Goal: Task Accomplishment & Management: Manage account settings

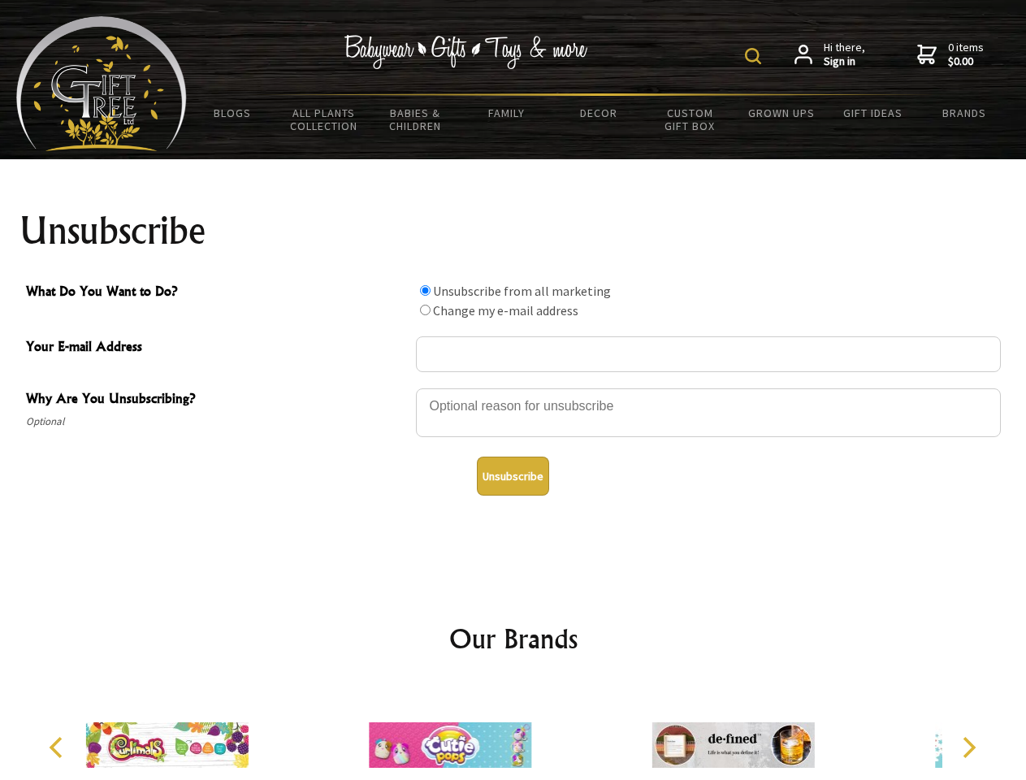
click at [756, 56] on img at bounding box center [753, 56] width 16 height 16
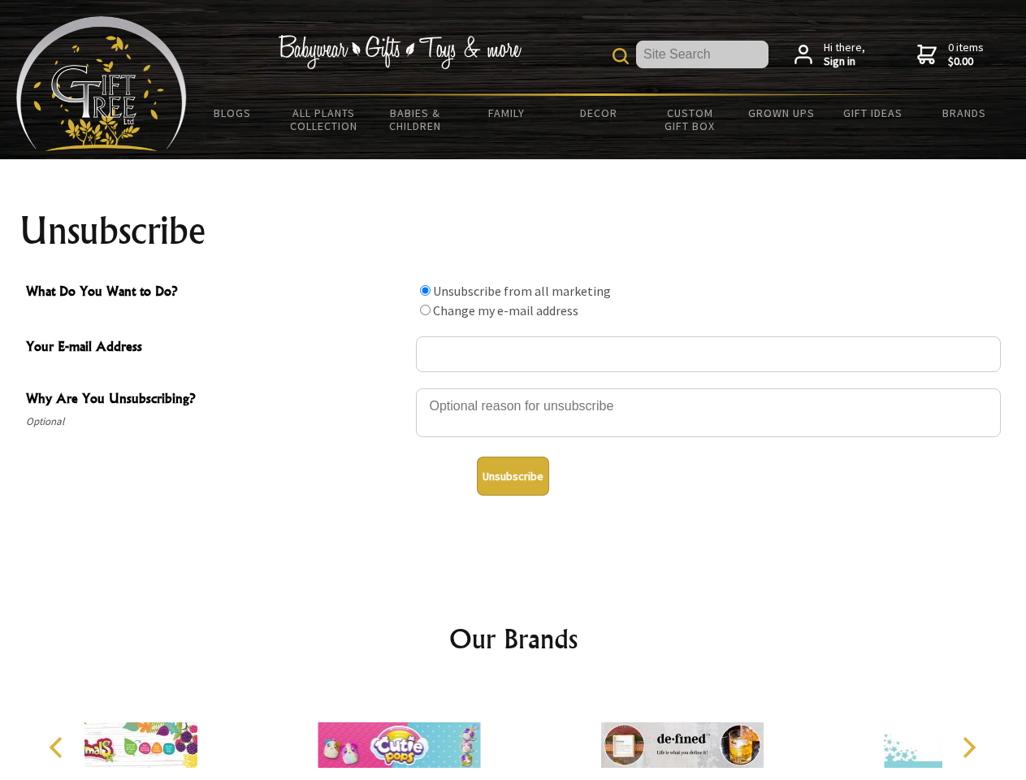
click at [513, 388] on div at bounding box center [708, 415] width 585 height 57
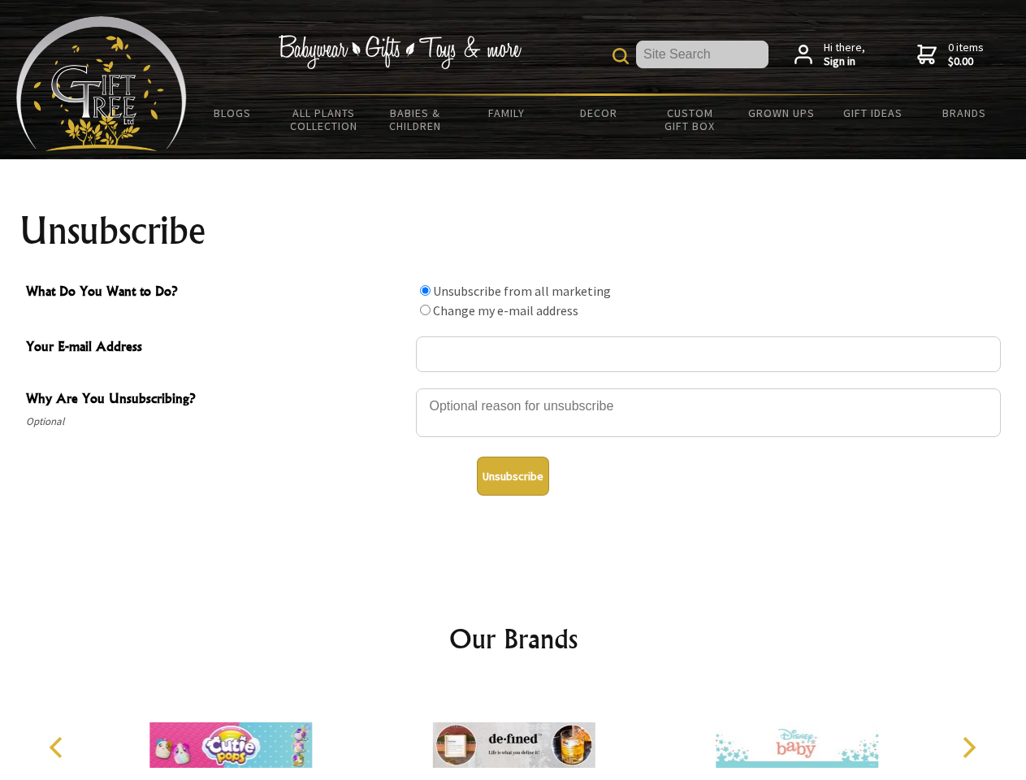
click at [425, 290] on input "What Do You Want to Do?" at bounding box center [425, 290] width 11 height 11
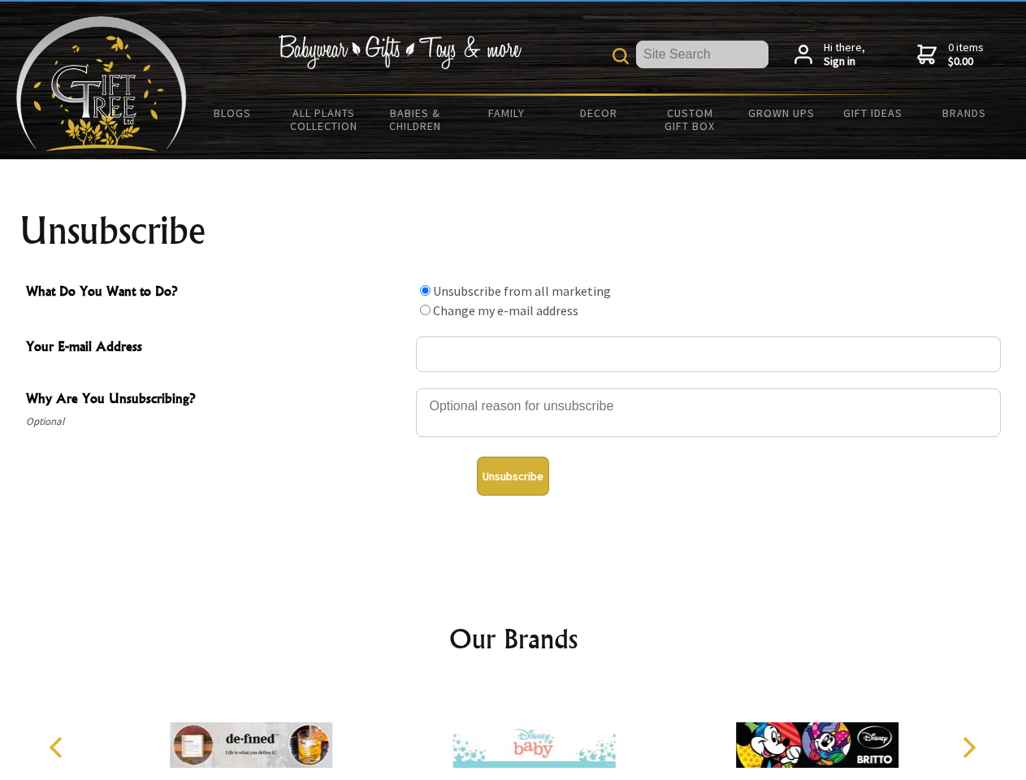
click at [425, 310] on input "What Do You Want to Do?" at bounding box center [425, 310] width 11 height 11
radio input "true"
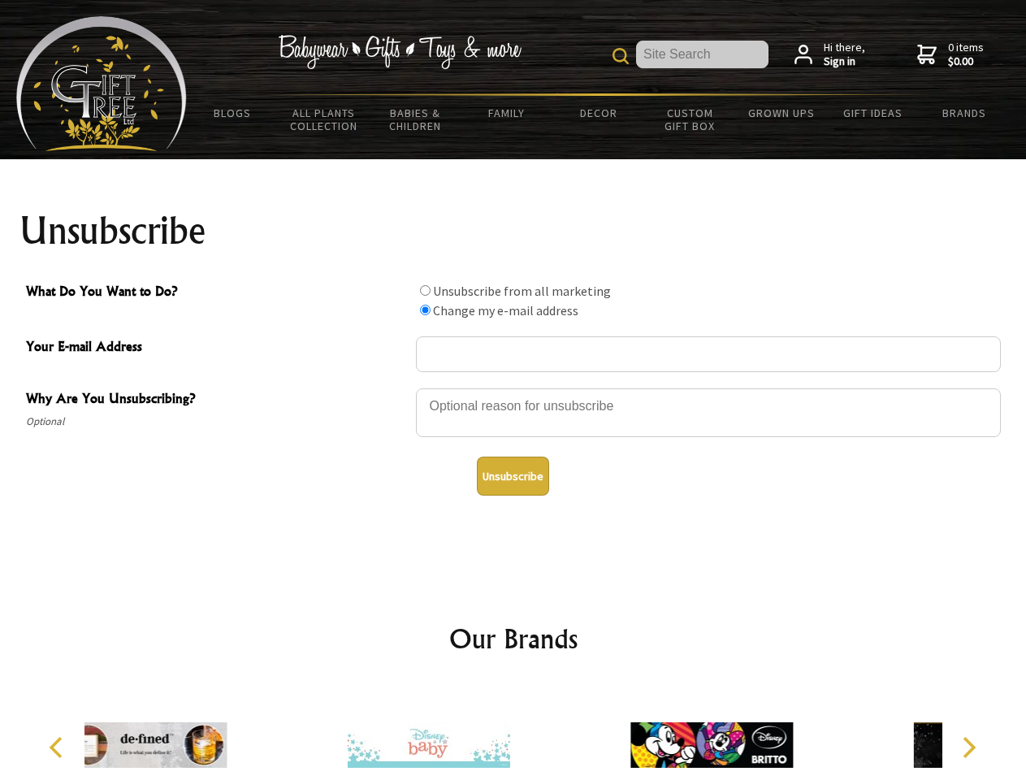
click at [513, 476] on button "Unsubscribe" at bounding box center [513, 476] width 72 height 39
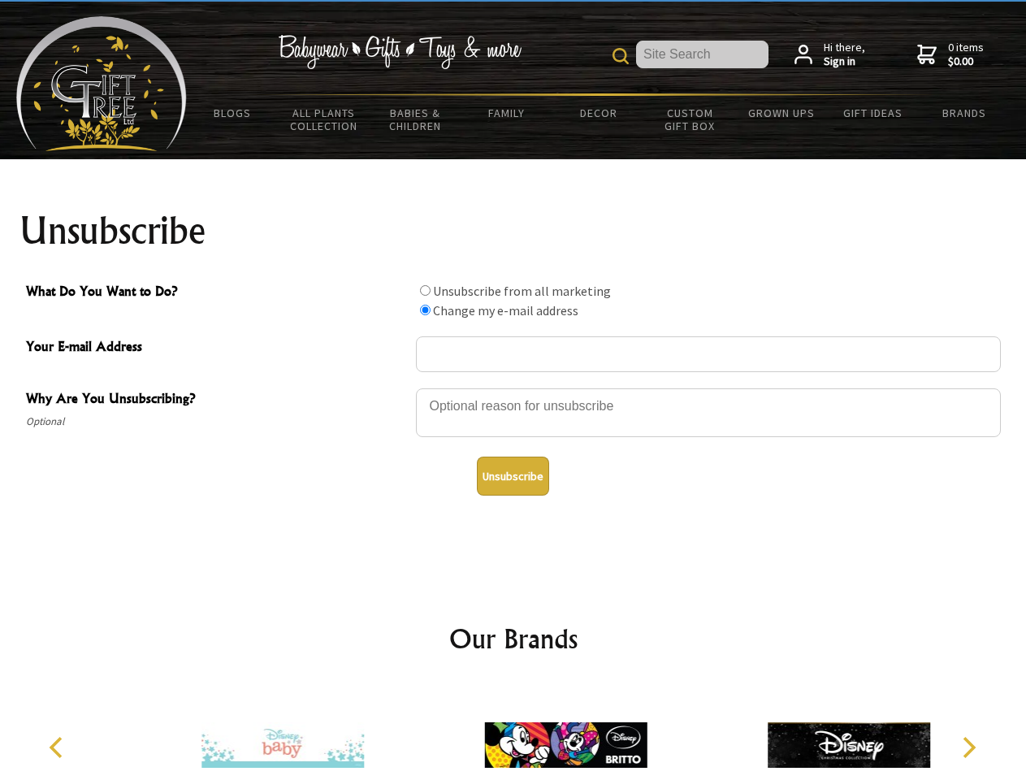
click at [58, 747] on icon "Previous" at bounding box center [57, 747] width 21 height 21
click at [968, 747] on icon "Next" at bounding box center [967, 747] width 21 height 21
